Goal: Entertainment & Leisure: Consume media (video, audio)

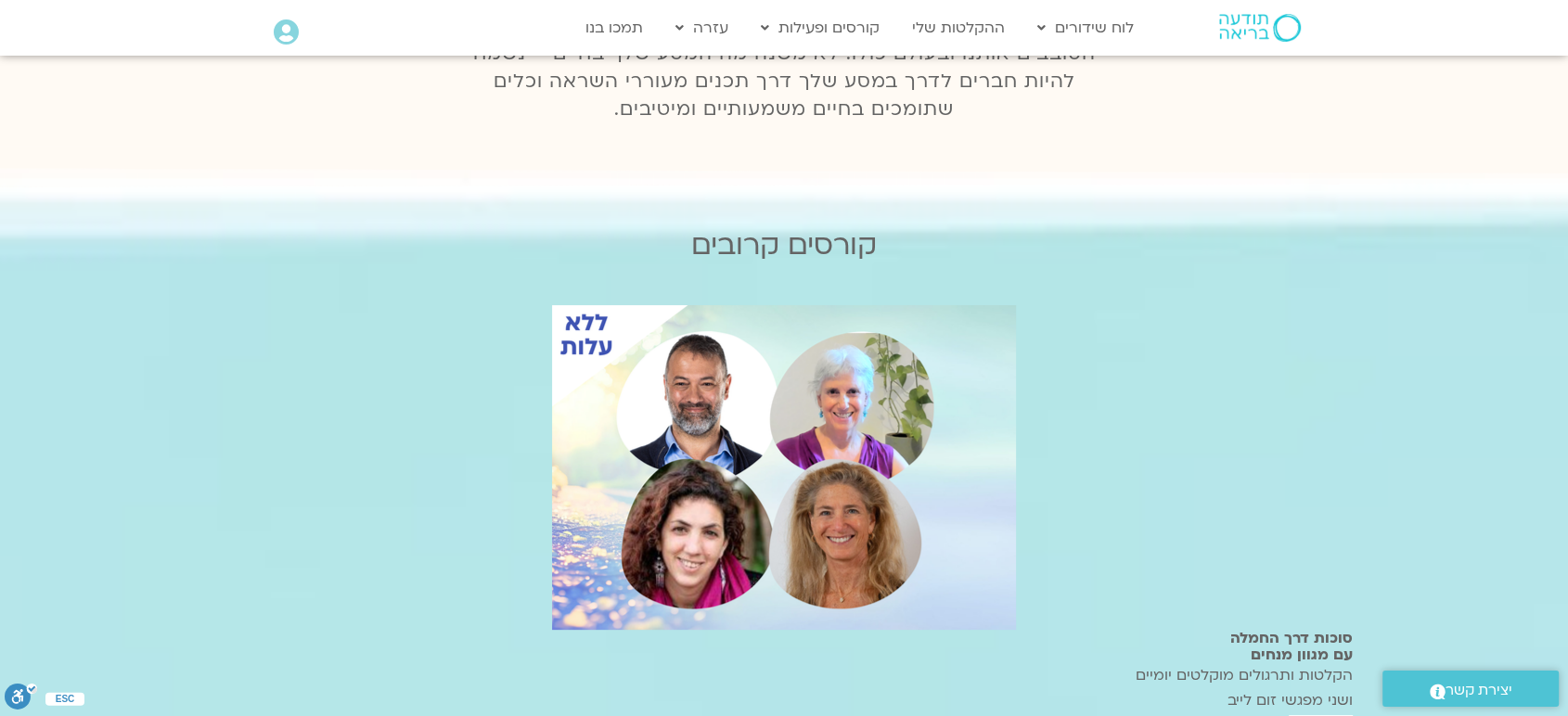
scroll to position [481, 0]
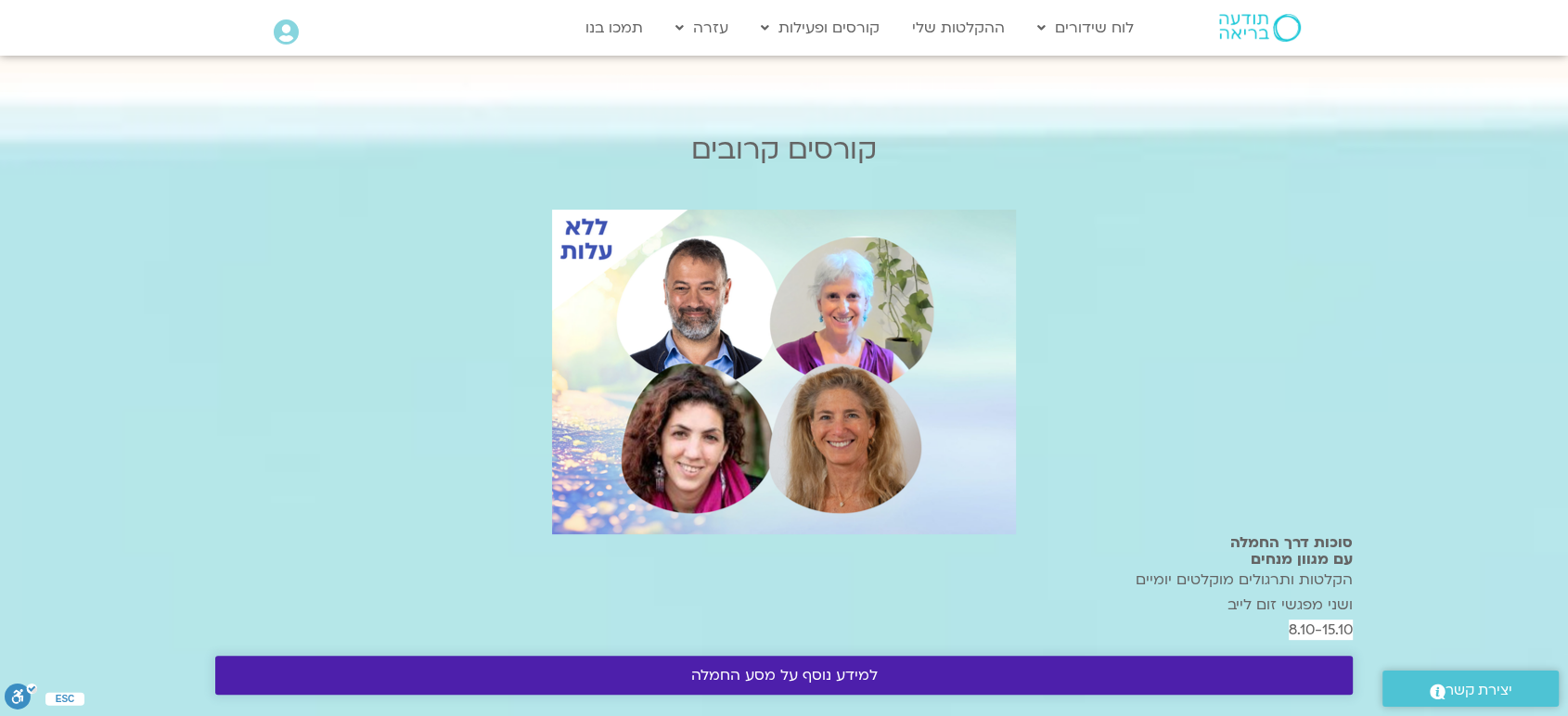
click at [878, 667] on span "למידע נוסף על מסע החמלה" at bounding box center [784, 675] width 186 height 16
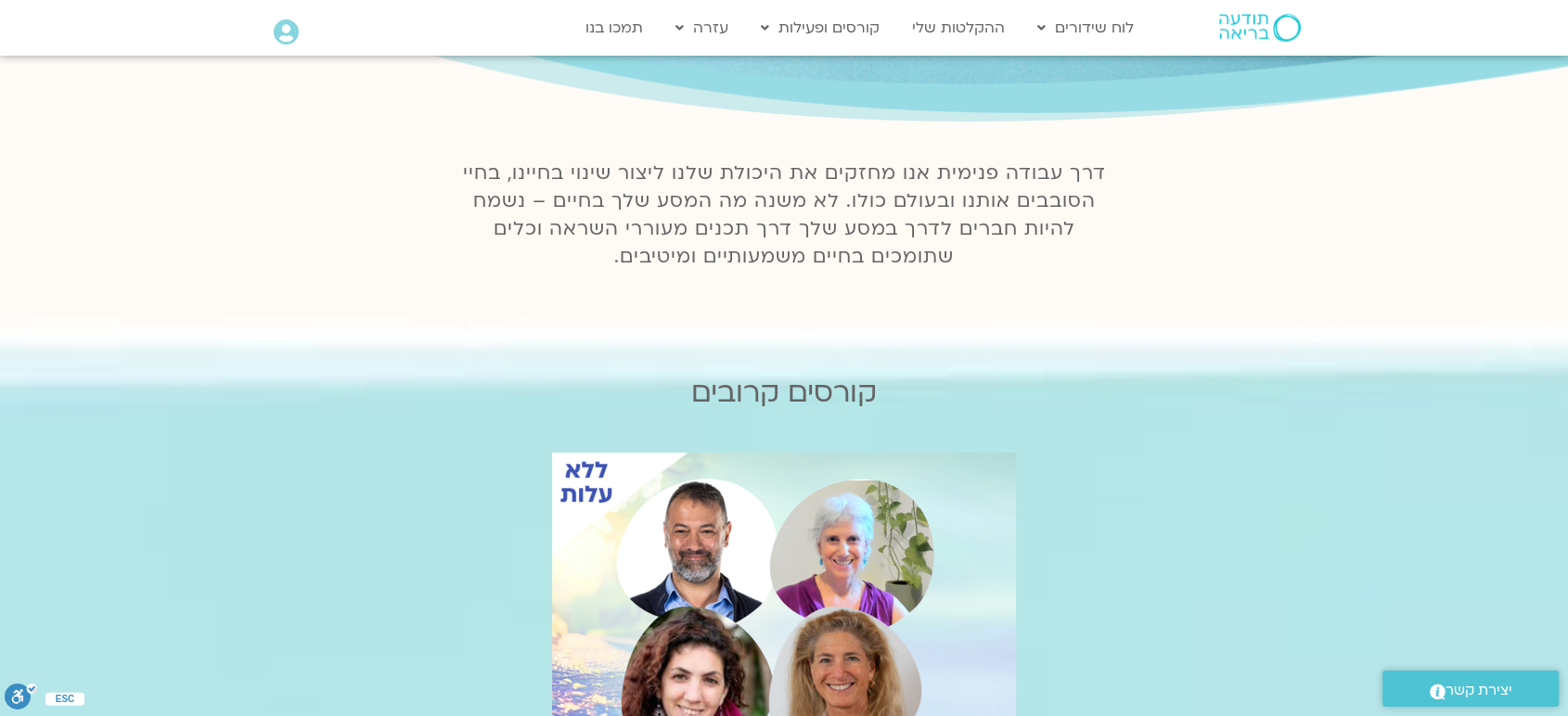
scroll to position [206, 0]
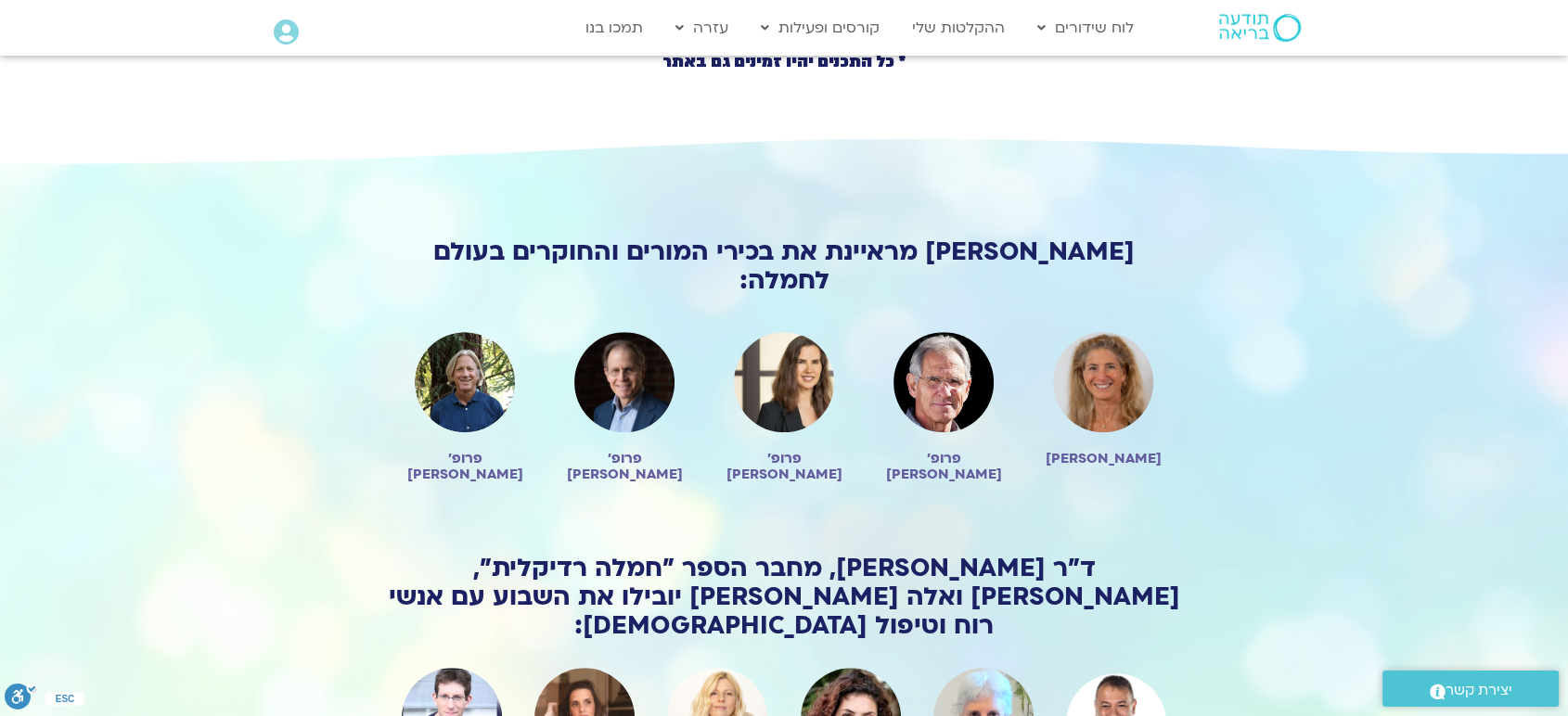
scroll to position [1250, 0]
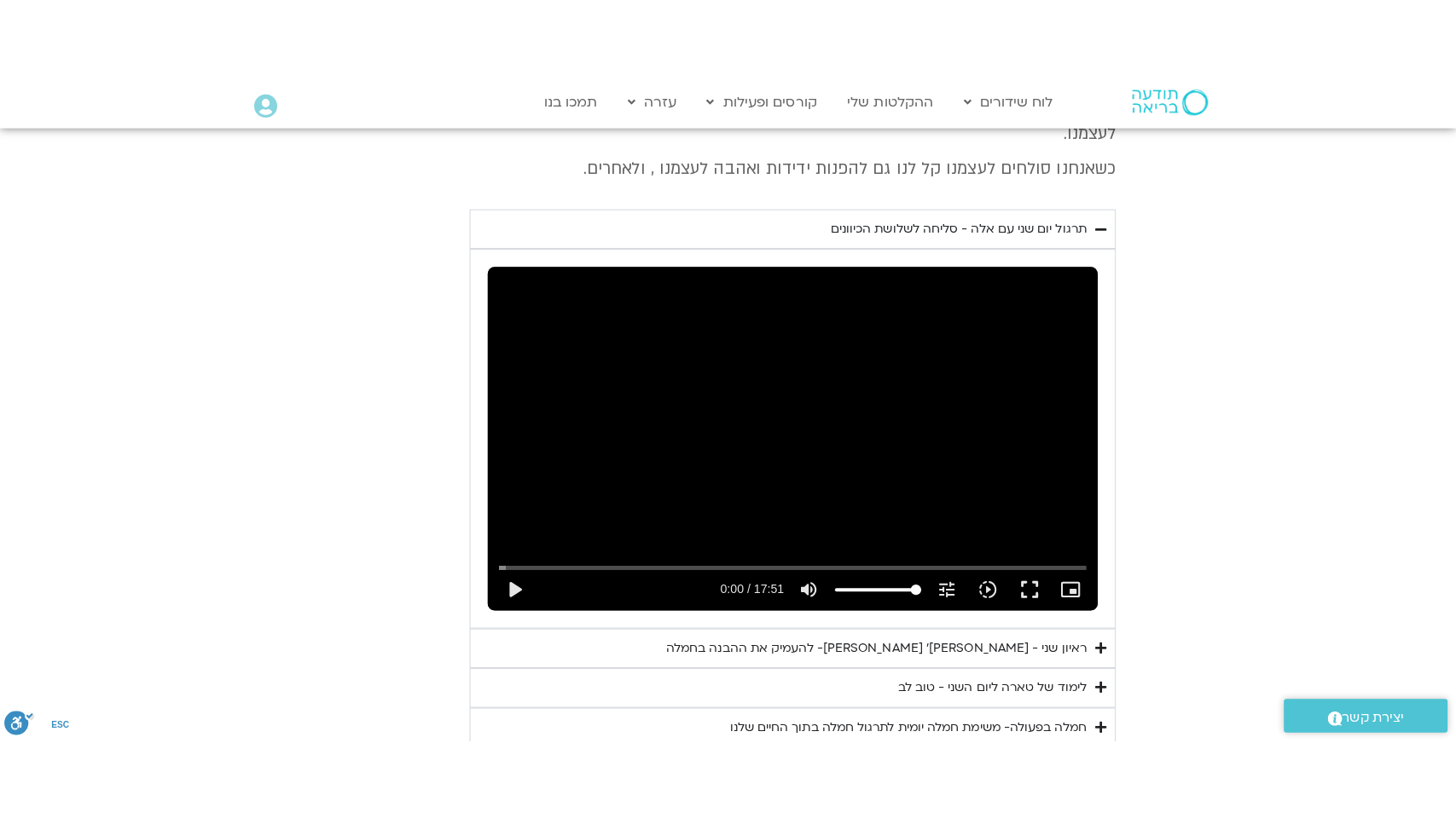
scroll to position [4520, 0]
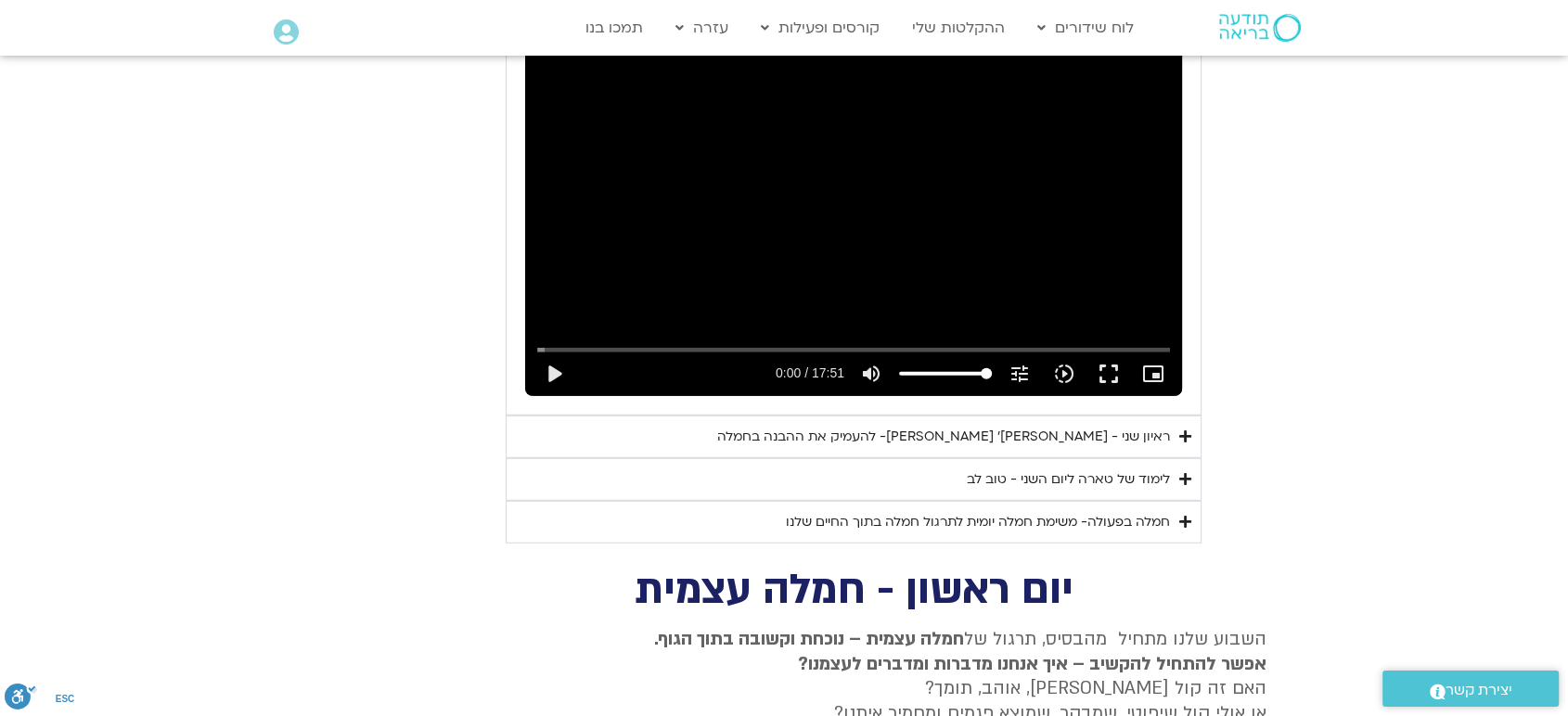
click at [993, 426] on div "ראיון שני - [PERSON_NAME]׳ [PERSON_NAME]- להעמיק את ההבנה בחמלה" at bounding box center [943, 437] width 453 height 22
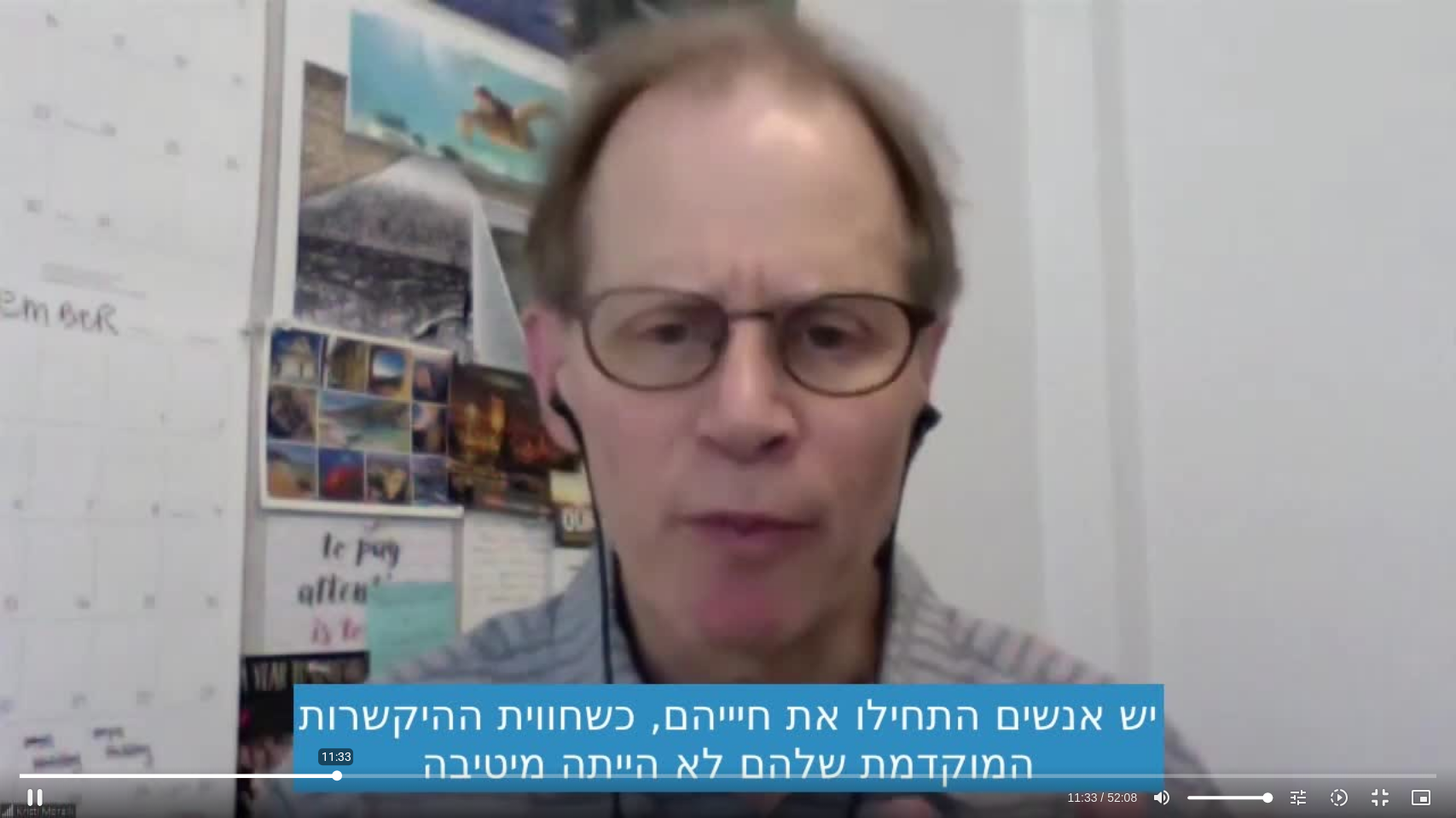
click at [336, 778] on input "Seek" at bounding box center [728, 776] width 1416 height 11
click at [509, 777] on input "Seek" at bounding box center [728, 776] width 1416 height 11
click at [623, 772] on input "Seek" at bounding box center [728, 776] width 1416 height 11
click at [683, 778] on input "Seek" at bounding box center [728, 776] width 1416 height 11
click at [818, 777] on input "Seek" at bounding box center [728, 776] width 1416 height 11
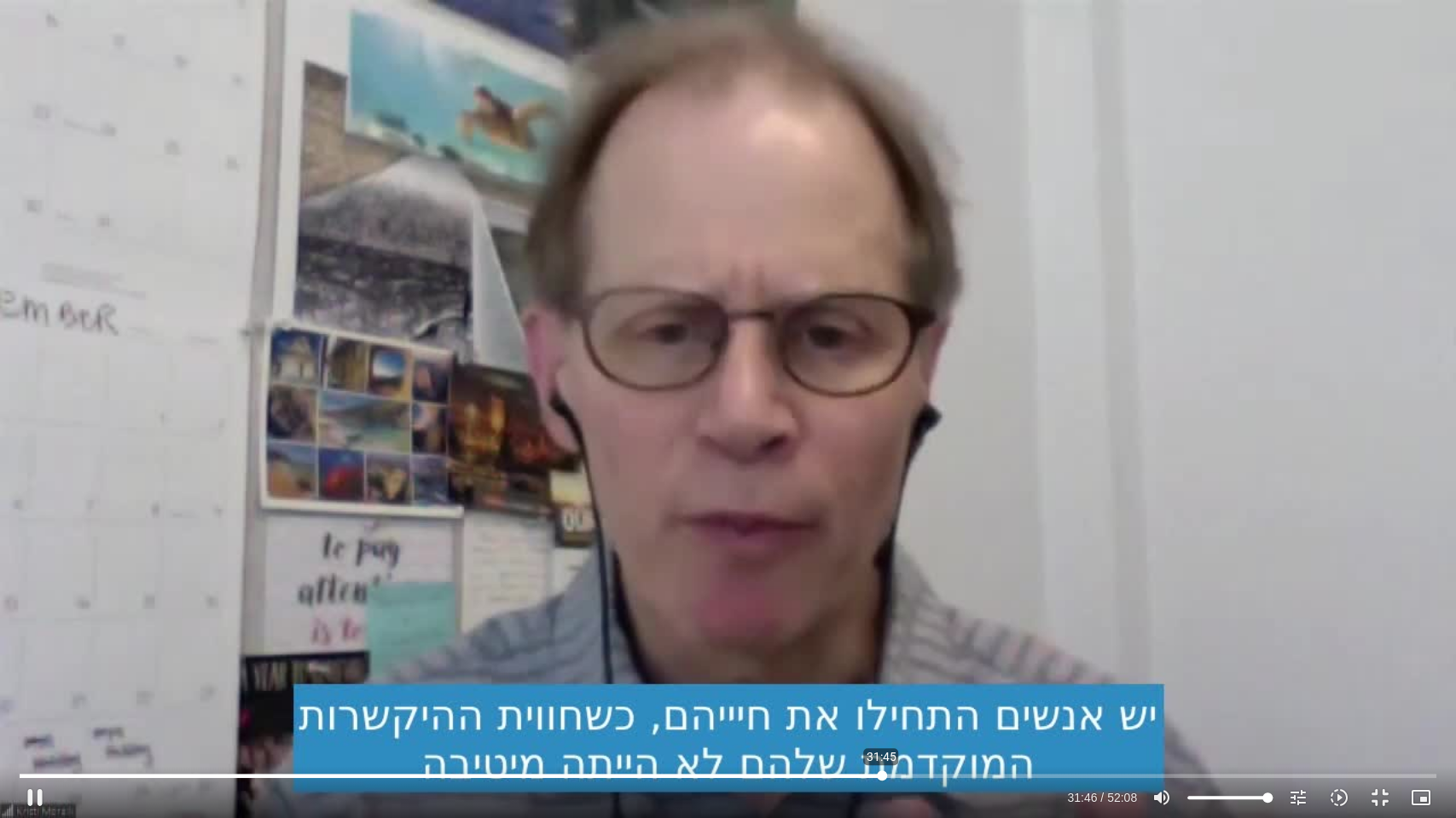
click at [881, 776] on input "Seek" at bounding box center [728, 776] width 1416 height 11
click at [776, 812] on div "Accordion. Open links with Enter or Space, close with Escape, and navigate with…" at bounding box center [559, 798] width 1007 height 41
click at [1023, 769] on div "Skip Ad 37:02 pause 38:12 / 52:08 volume_up Mute tune Resolution Auto 720p slow…" at bounding box center [728, 790] width 1427 height 56
click at [1033, 772] on input "Seek" at bounding box center [728, 776] width 1416 height 11
click at [1023, 773] on input "Seek" at bounding box center [728, 776] width 1416 height 11
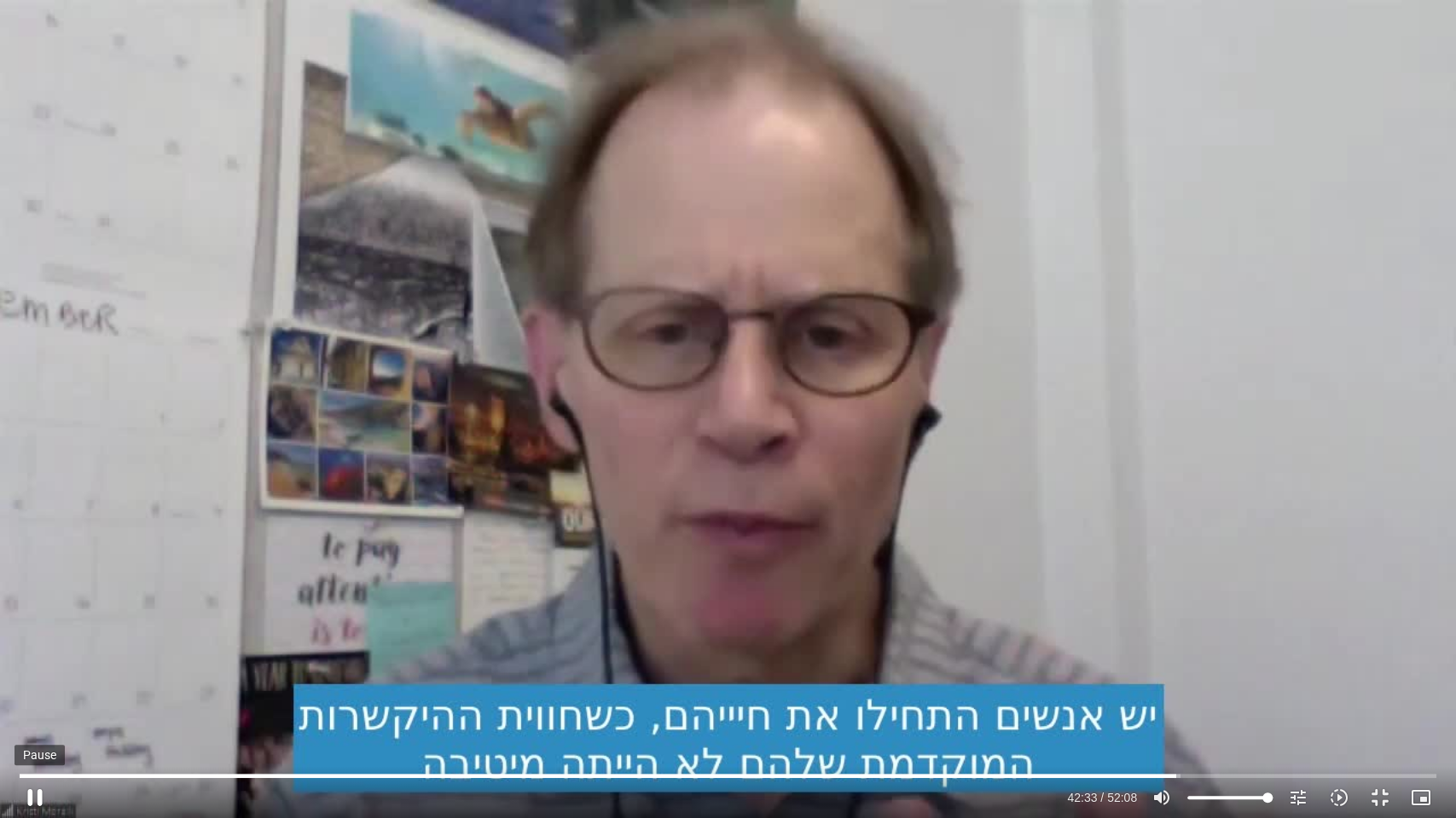
click at [34, 798] on button "pause" at bounding box center [34, 798] width 41 height 41
type input "2554.055306"
